Goal: Information Seeking & Learning: Find specific fact

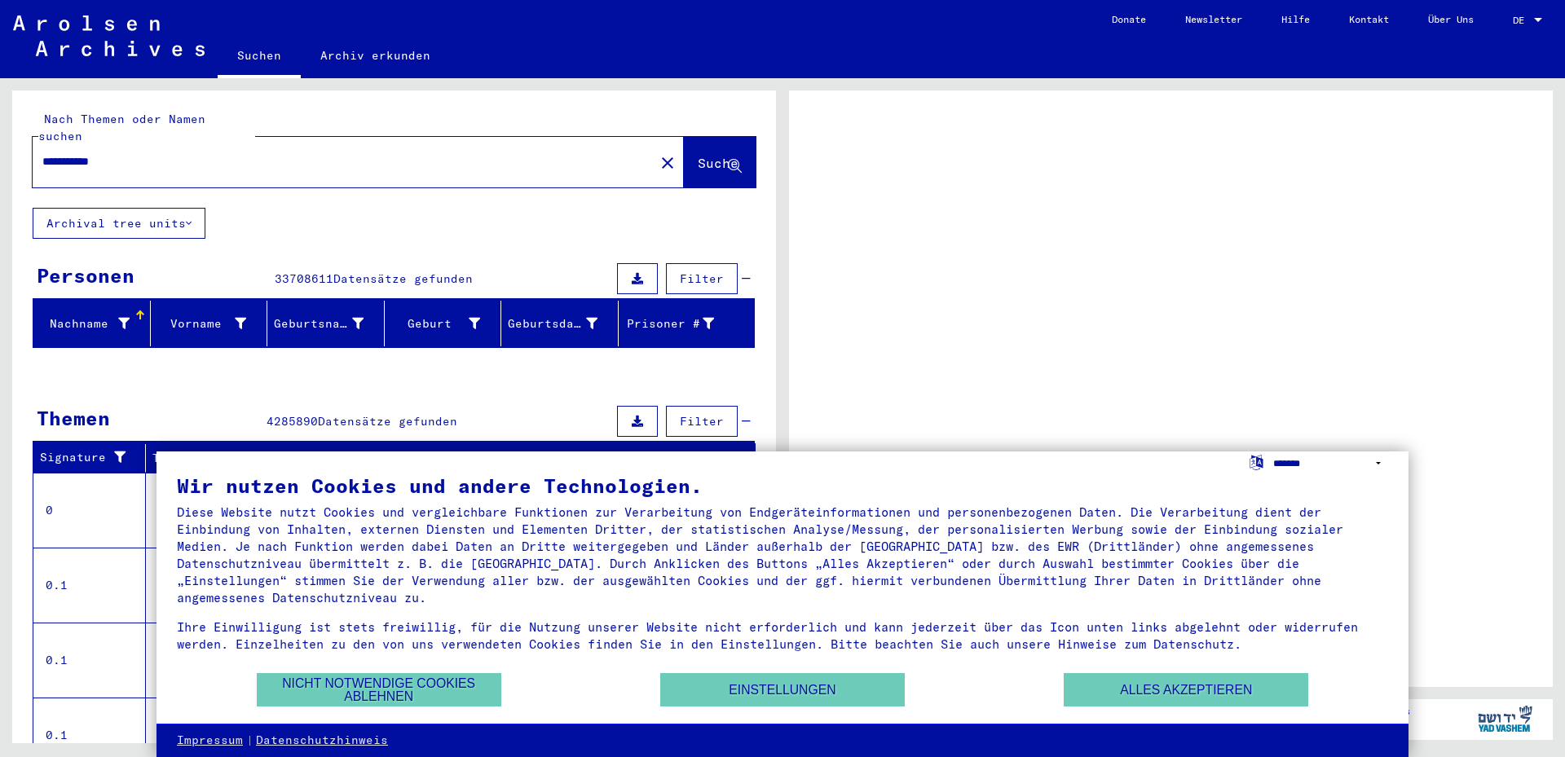
click at [1348, 459] on select "**********" at bounding box center [1330, 464] width 115 height 24
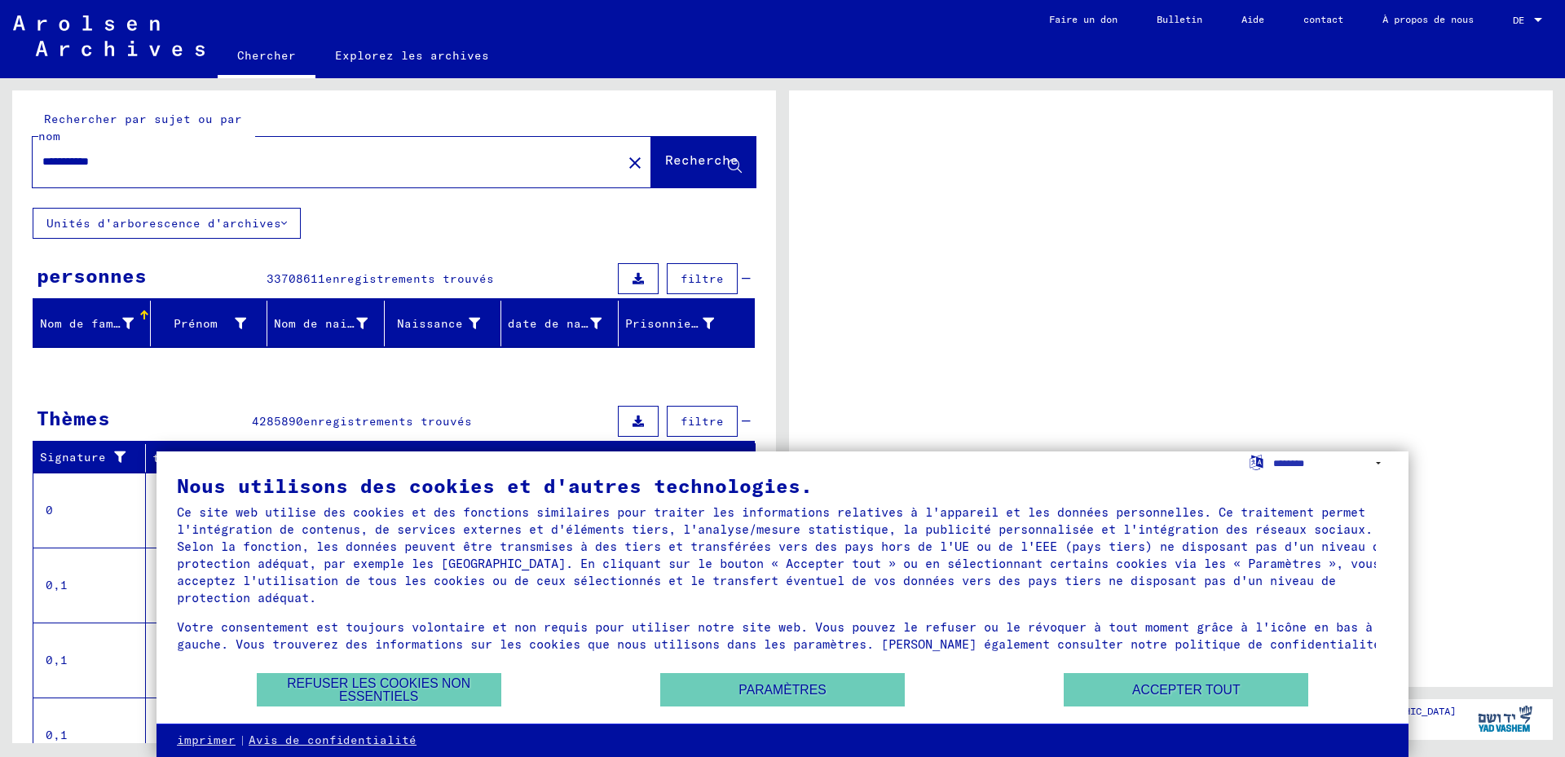
click at [1221, 378] on div at bounding box center [1171, 388] width 764 height 597
click at [1145, 686] on font "Accepter tout" at bounding box center [1186, 690] width 108 height 14
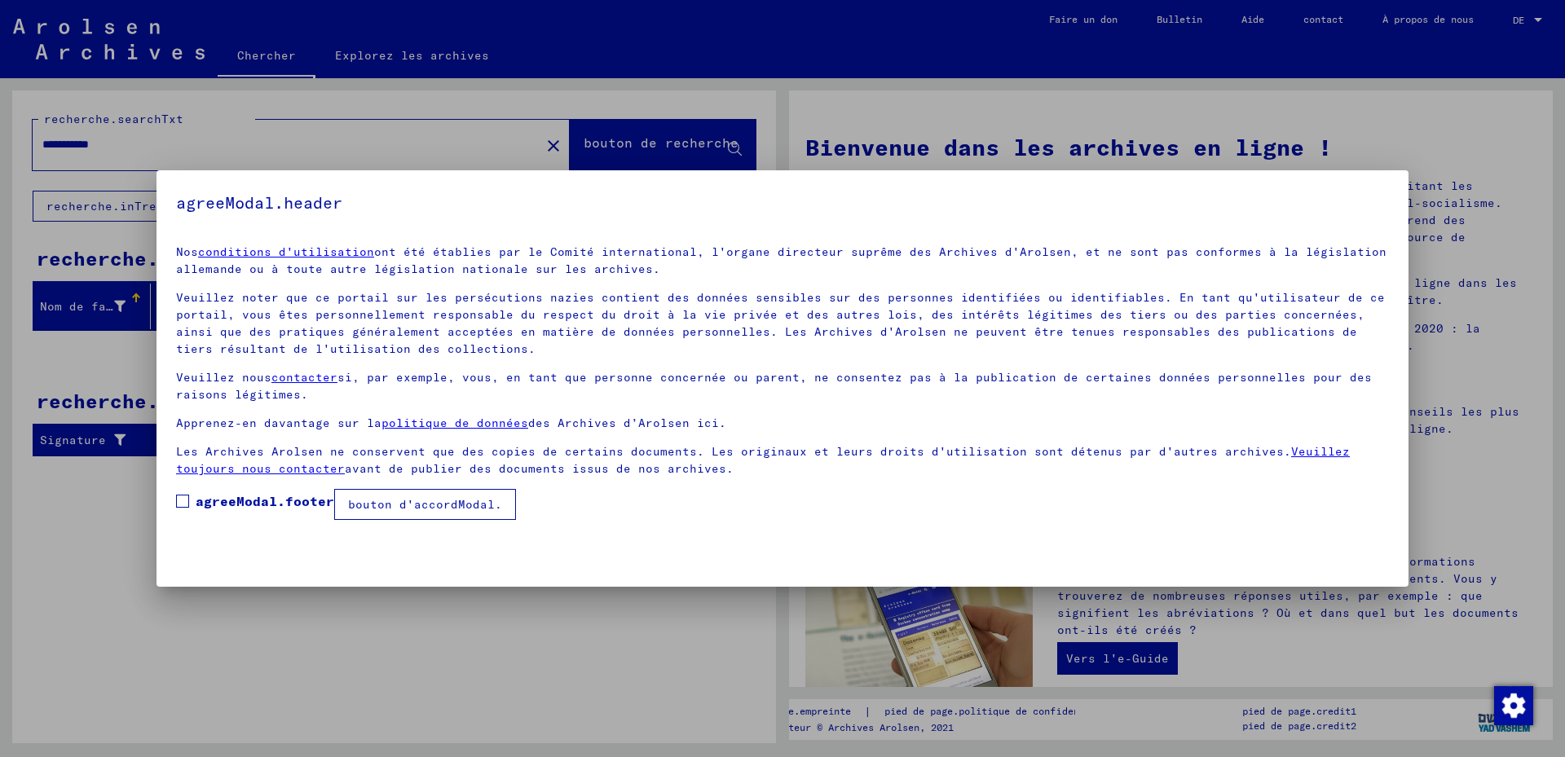
click at [1295, 219] on yv-its-agree-protection-component "agreeModal.header Nos conditions d'utilisation ont été établies par le Comité i…" at bounding box center [782, 355] width 1213 height 330
drag, startPoint x: 1266, startPoint y: 218, endPoint x: 1254, endPoint y: 224, distance: 13.5
click at [1263, 220] on yv-its-agree-protection-component "agreeModal.header Nos conditions d'utilisation ont été établies par le Comité i…" at bounding box center [782, 355] width 1213 height 330
click at [183, 500] on span at bounding box center [182, 501] width 13 height 13
click at [398, 514] on button "bouton d'accordModal." at bounding box center [425, 504] width 182 height 31
